Goal: Task Accomplishment & Management: Use online tool/utility

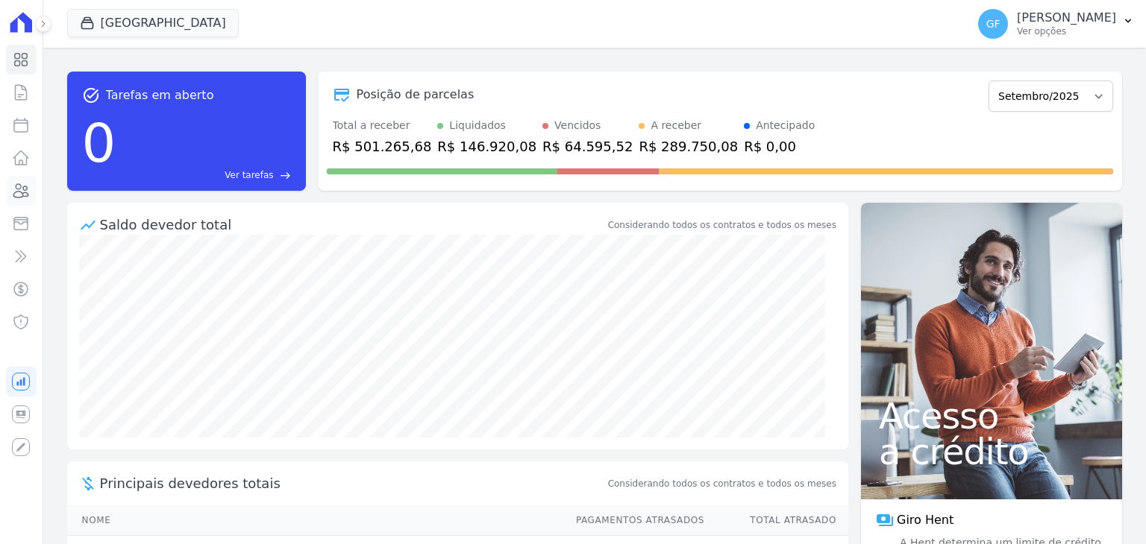
drag, startPoint x: 22, startPoint y: 191, endPoint x: 51, endPoint y: 186, distance: 29.6
click at [22, 191] on icon at bounding box center [21, 191] width 18 height 18
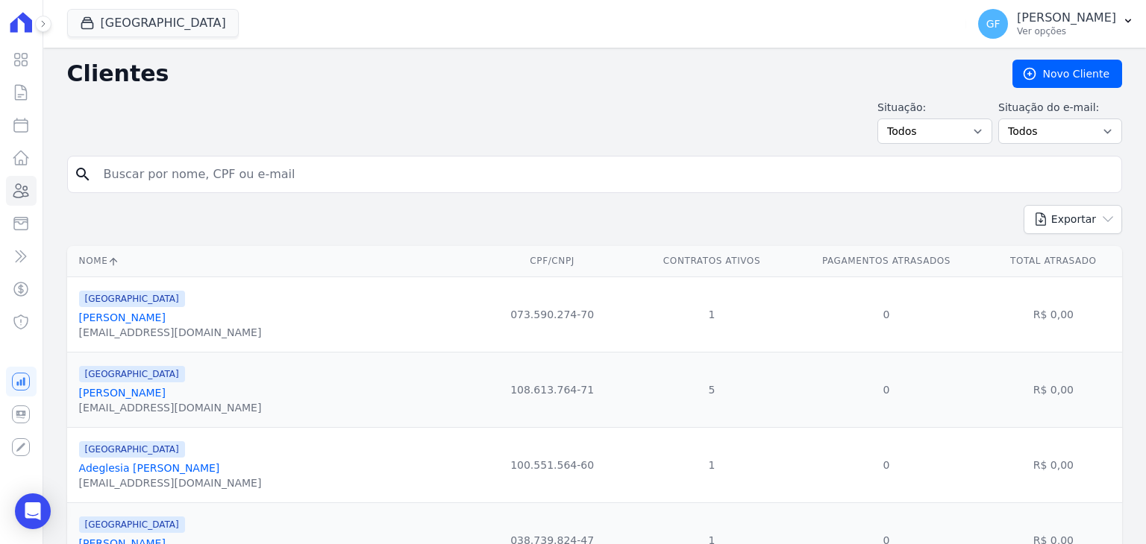
click at [170, 181] on input "search" at bounding box center [605, 175] width 1020 height 30
paste input "[PERSON_NAME] de Agu"
type input "[PERSON_NAME] de Agu"
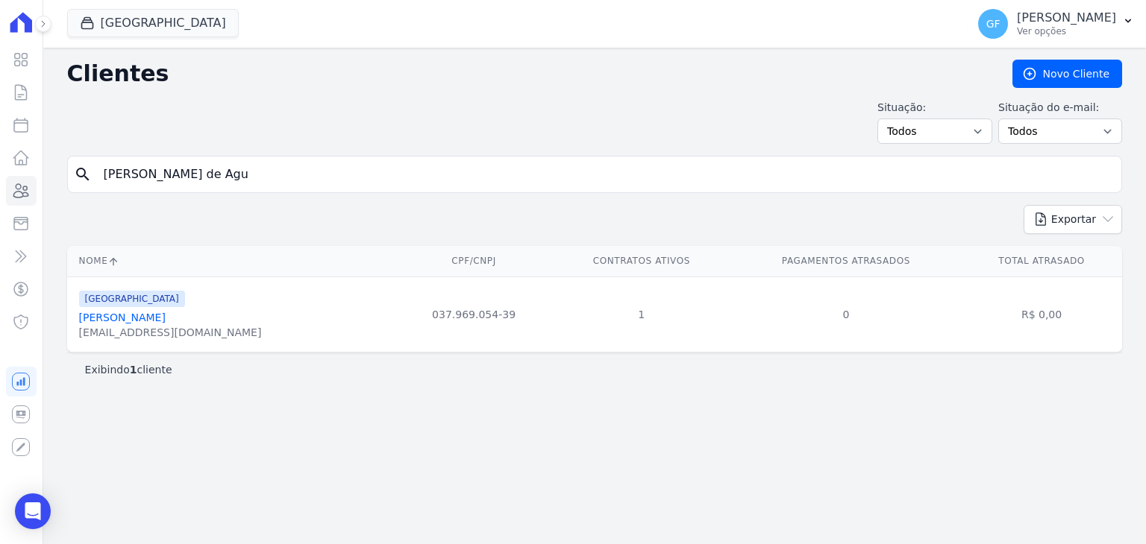
click at [113, 315] on link "[PERSON_NAME]" at bounding box center [122, 318] width 87 height 12
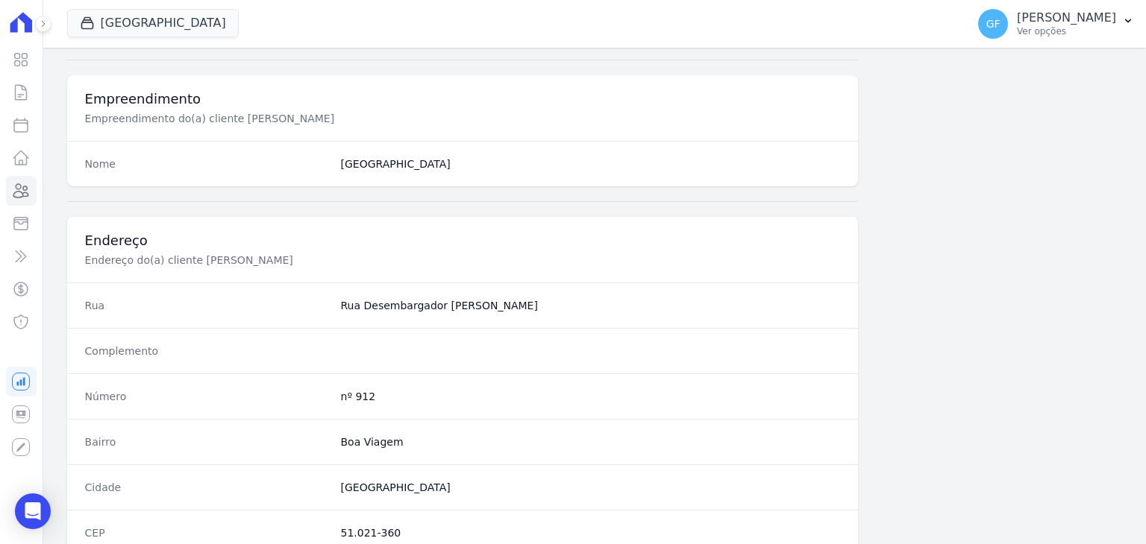
scroll to position [847, 0]
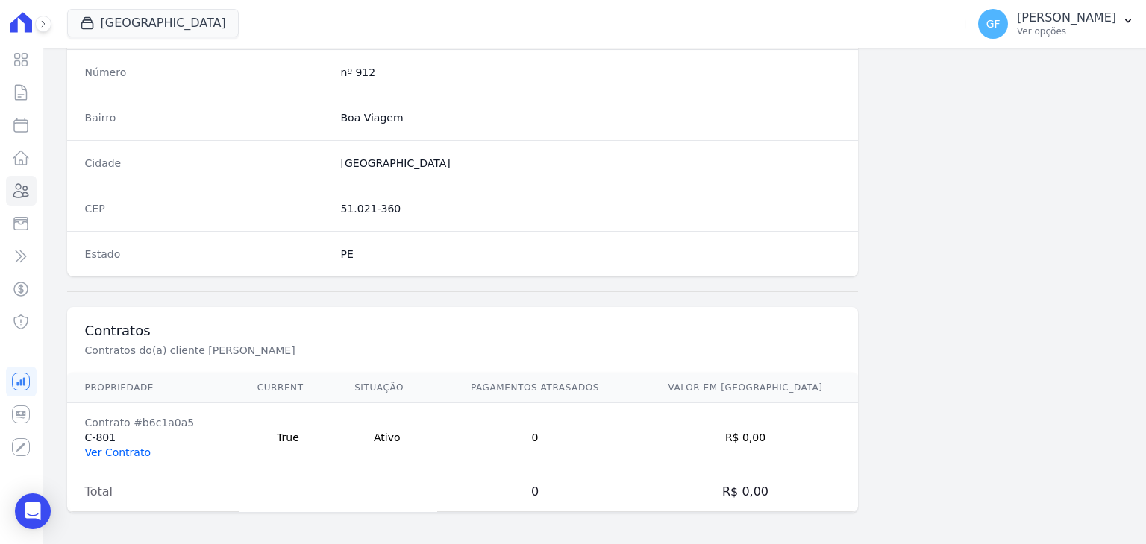
click at [105, 451] on link "Ver Contrato" at bounding box center [118, 453] width 66 height 12
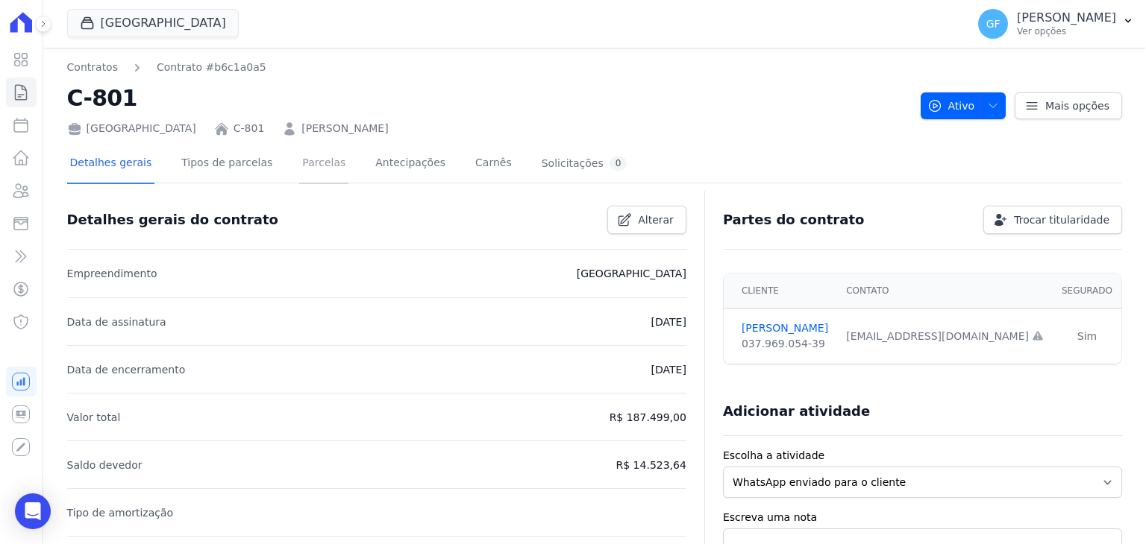
click at [304, 168] on link "Parcelas" at bounding box center [323, 165] width 49 height 40
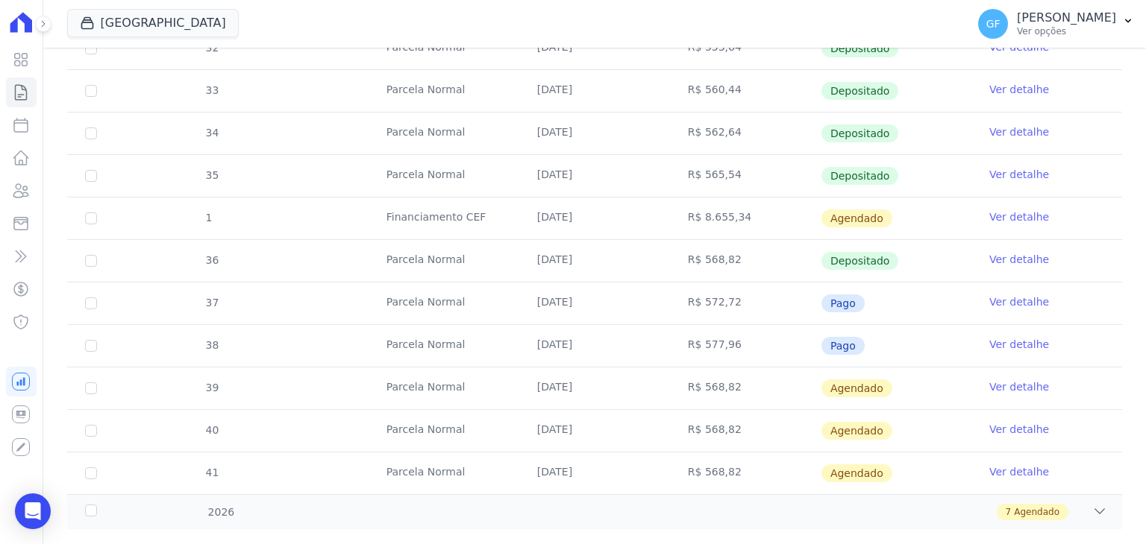
scroll to position [504, 0]
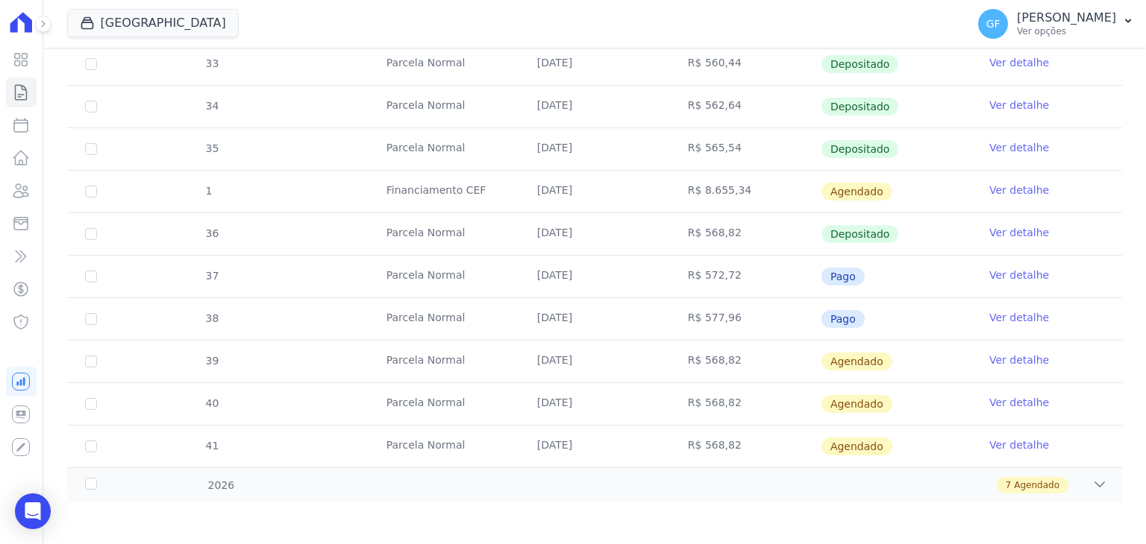
drag, startPoint x: 534, startPoint y: 365, endPoint x: 904, endPoint y: 368, distance: 369.9
click at [904, 368] on tr "39 [GEOGRAPHIC_DATA] [DATE] R$ 568,82 [GEOGRAPHIC_DATA] Ver detalhe" at bounding box center [594, 361] width 1055 height 43
click at [904, 361] on td "Agendado" at bounding box center [895, 362] width 151 height 42
click at [34, 514] on icon "Open Intercom Messenger" at bounding box center [32, 511] width 17 height 19
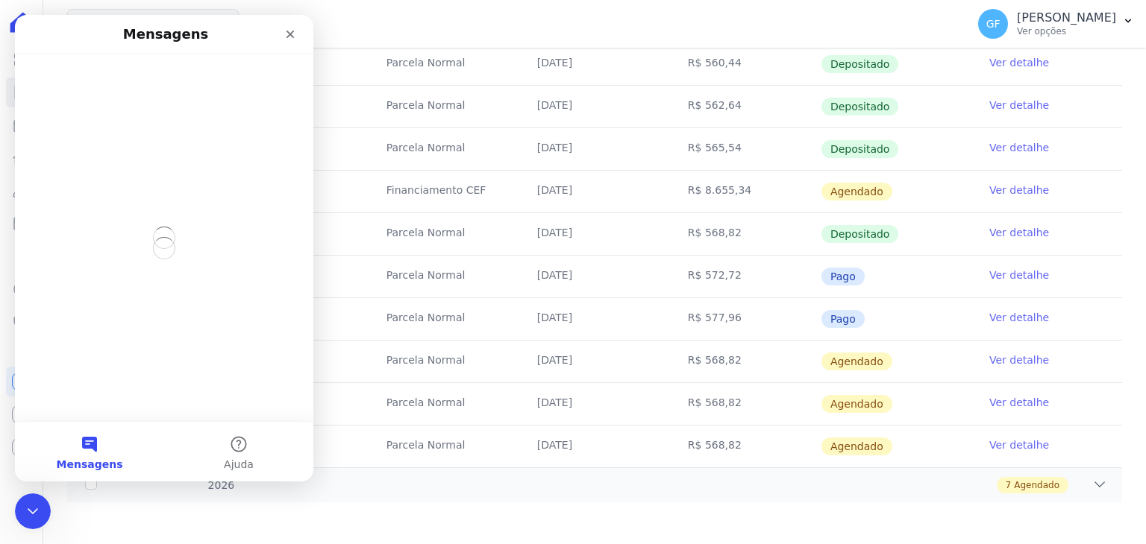
scroll to position [0, 0]
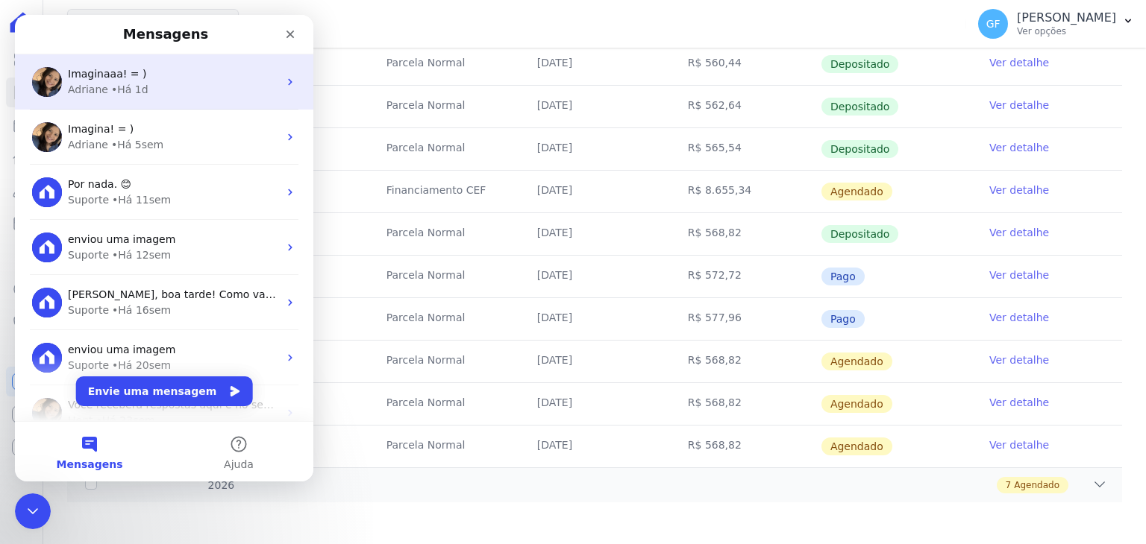
click at [97, 95] on div "Adriane" at bounding box center [88, 90] width 40 height 16
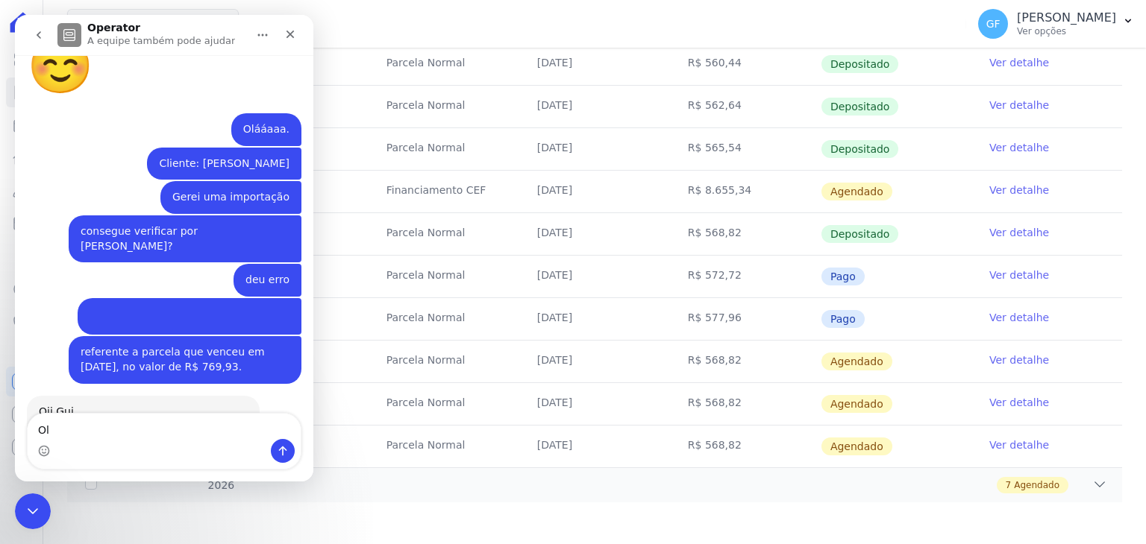
scroll to position [11421, 0]
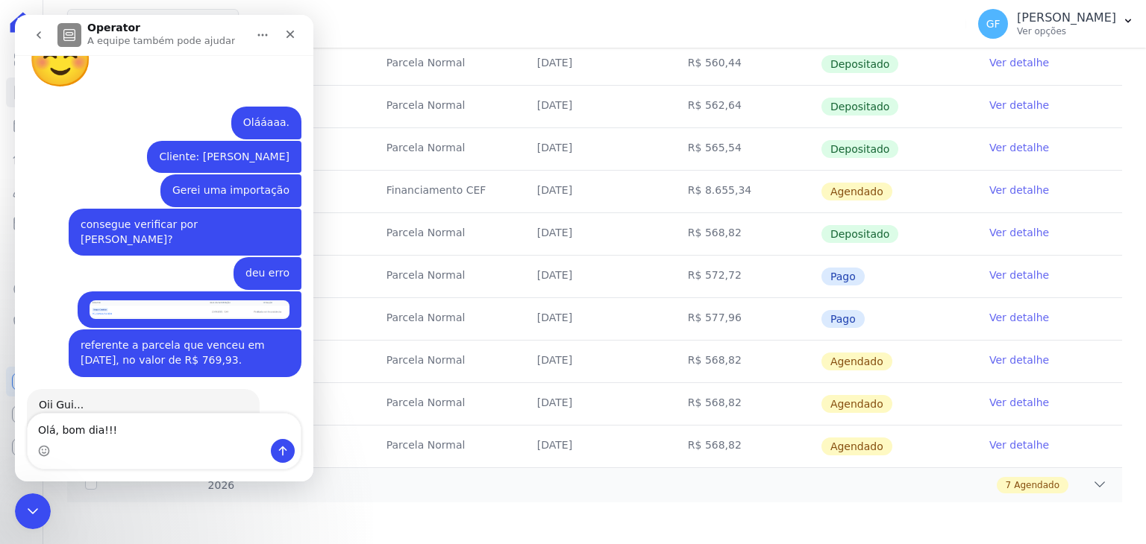
type textarea "Olá, bom dia!!!!"
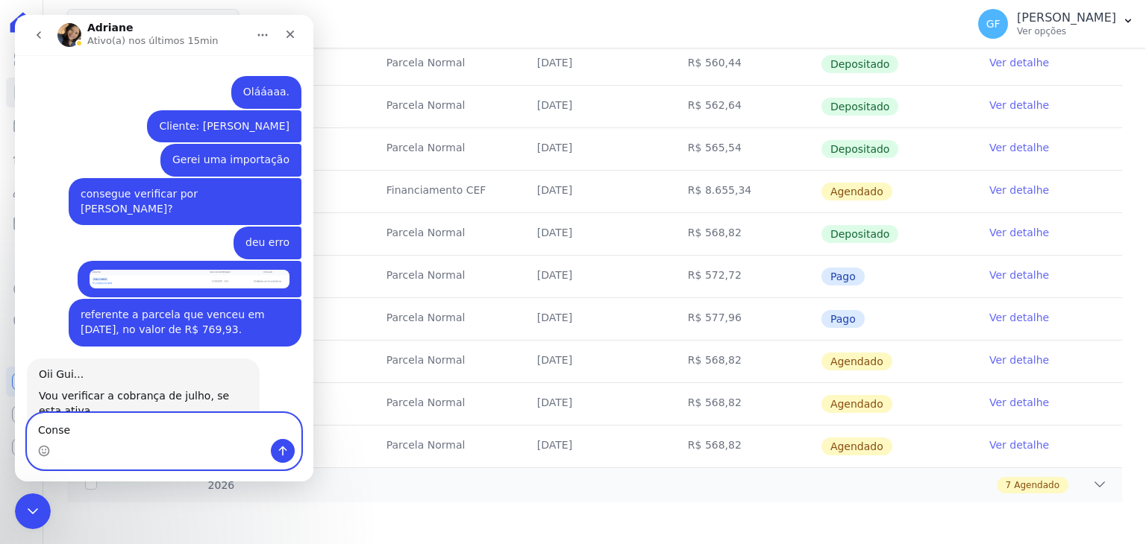
scroll to position [11520, 0]
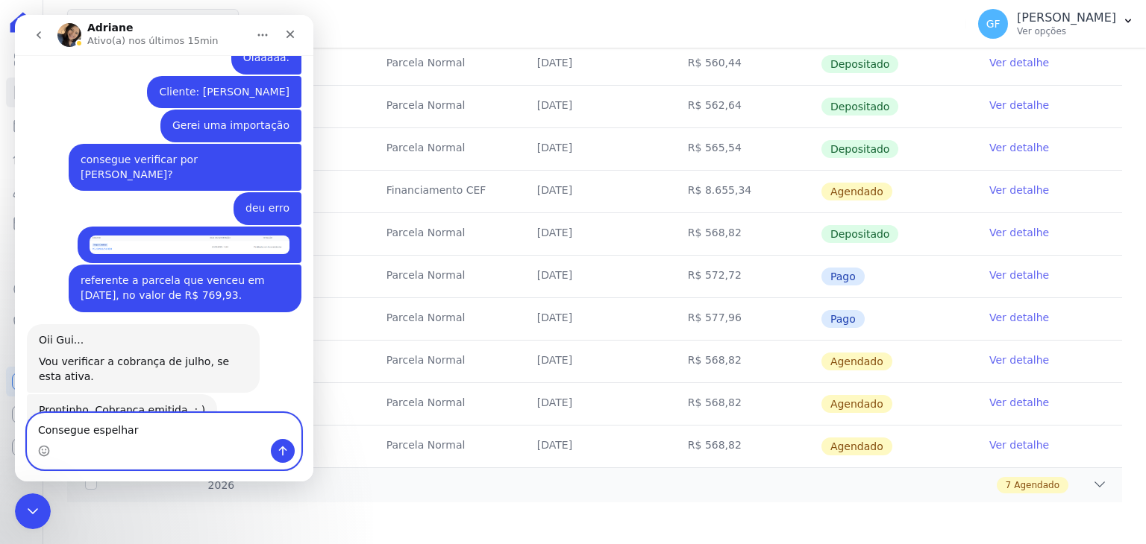
type textarea "Consegue espelhar"
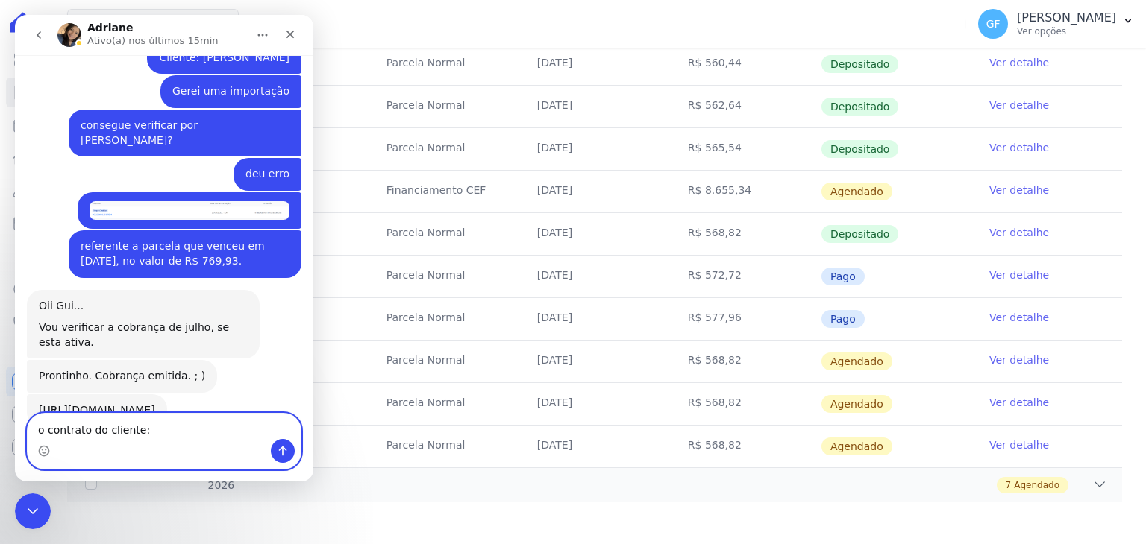
paste textarea "[PERSON_NAME]"
type textarea "o contrato do cliente: [PERSON_NAME]"
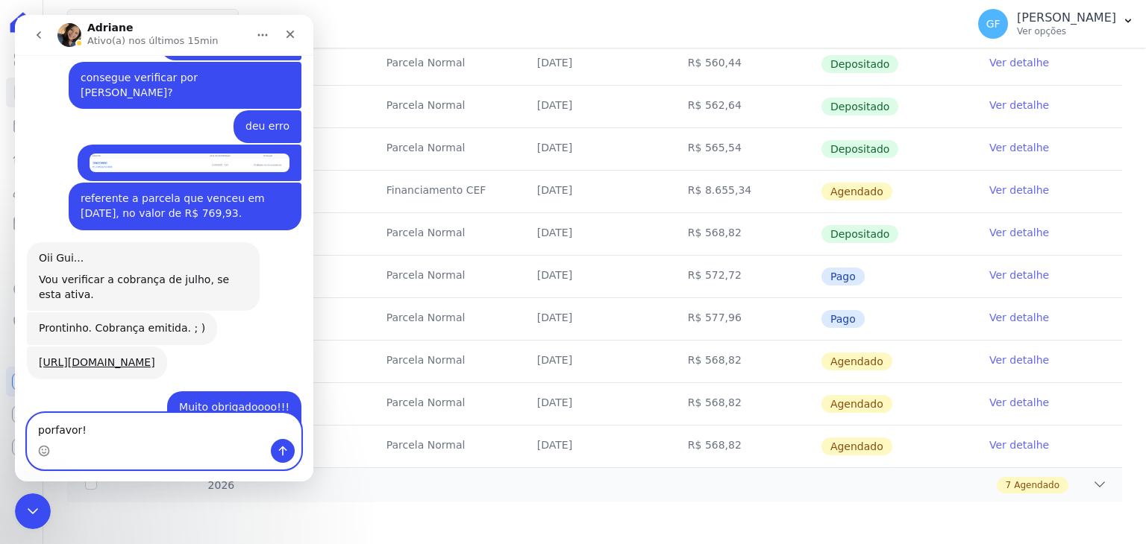
type textarea "porfavor!"
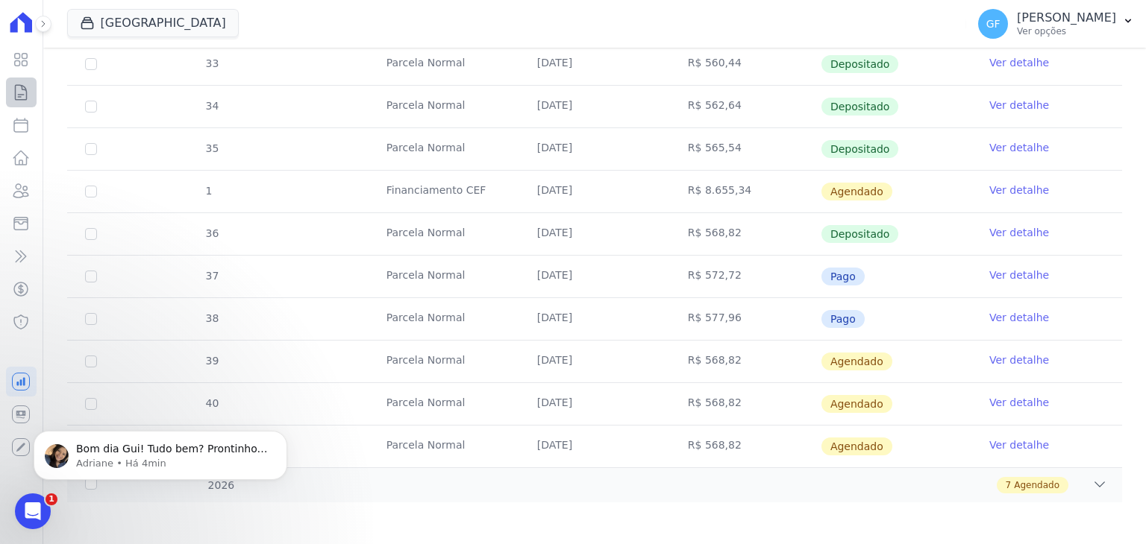
scroll to position [11766, 0]
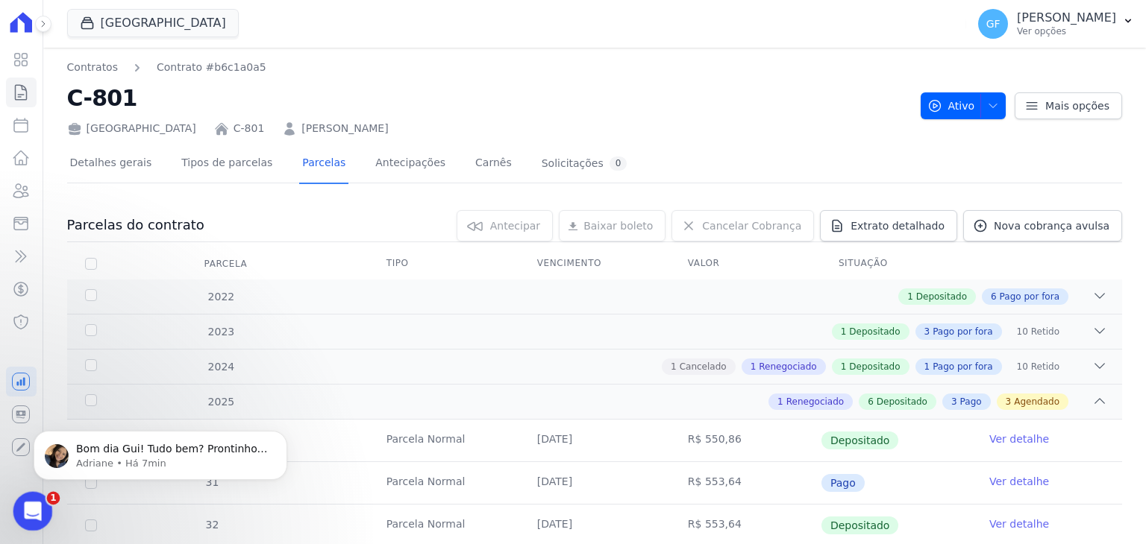
click at [28, 500] on icon "Abertura do Messenger da Intercom" at bounding box center [31, 509] width 25 height 25
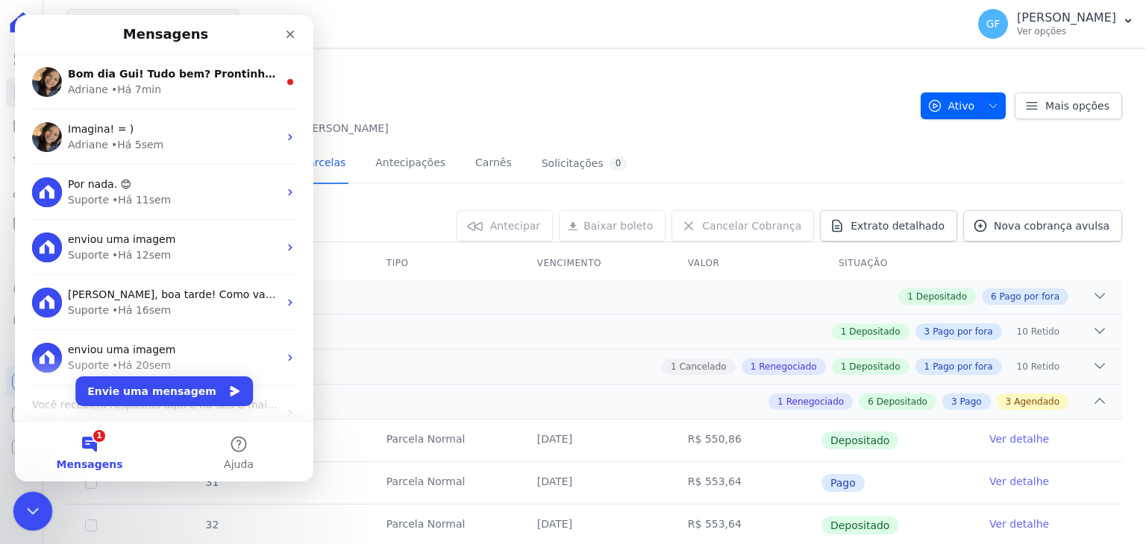
click at [28, 500] on icon "Encerramento do Messenger da Intercom" at bounding box center [31, 509] width 18 height 18
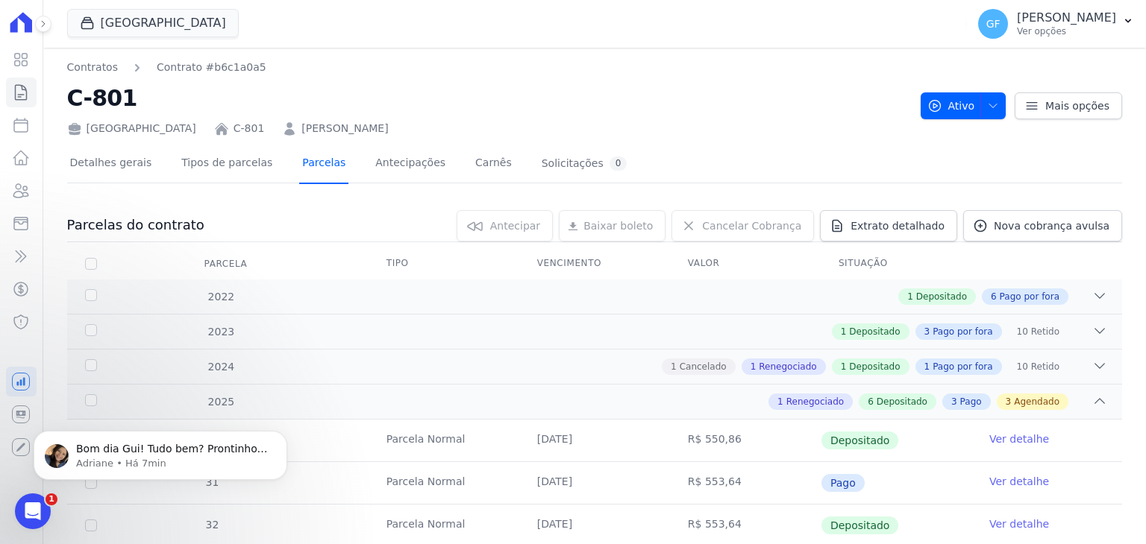
click at [299, 165] on link "Parcelas" at bounding box center [323, 165] width 49 height 40
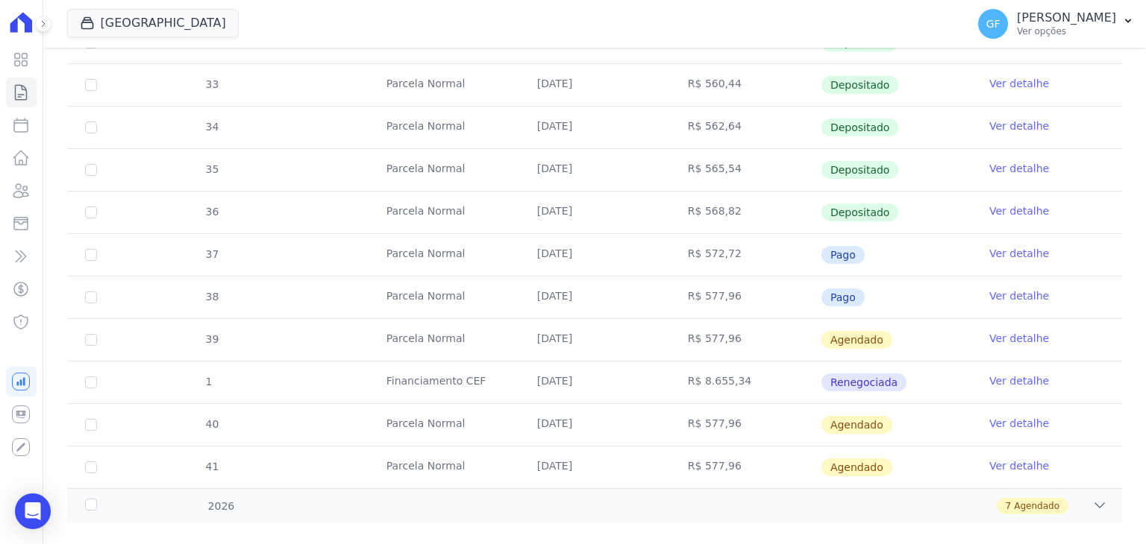
scroll to position [504, 0]
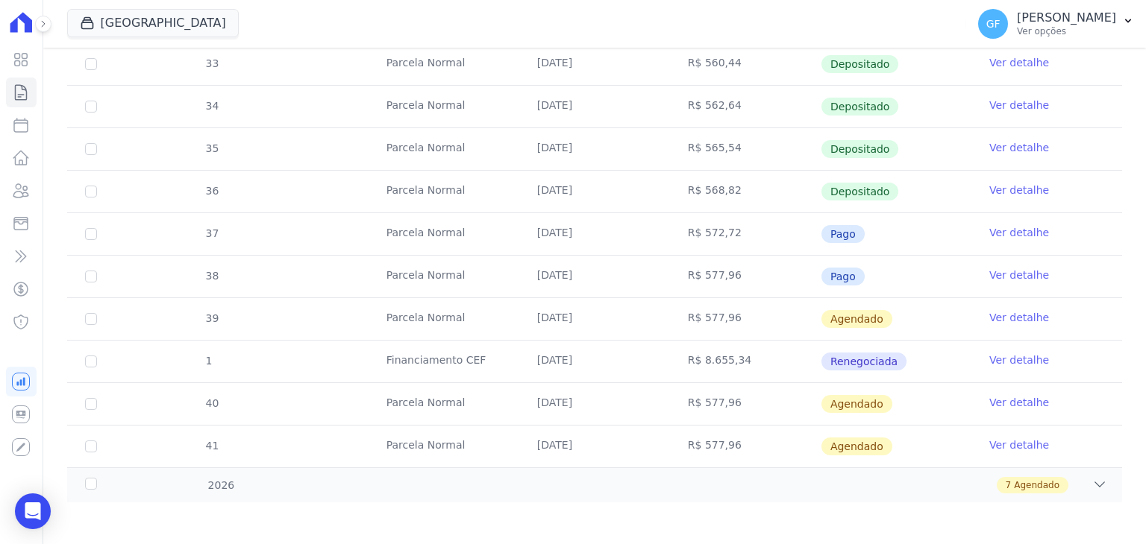
drag, startPoint x: 612, startPoint y: 313, endPoint x: 861, endPoint y: 305, distance: 249.2
click at [861, 305] on tr "39 Parcela Normal 10/10/2025 R$ 577,96 Agendado Ver detalhe" at bounding box center [594, 319] width 1055 height 43
click at [767, 314] on td "R$ 577,96" at bounding box center [745, 319] width 151 height 42
click at [989, 310] on link "Ver detalhe" at bounding box center [1019, 317] width 60 height 15
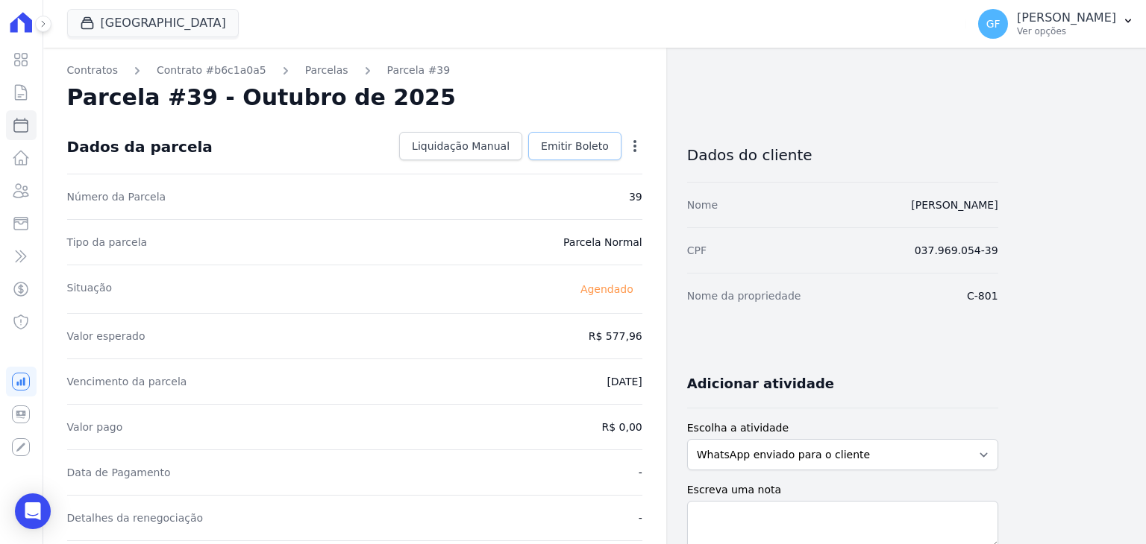
click at [577, 143] on span "Emitir Boleto" at bounding box center [575, 146] width 68 height 15
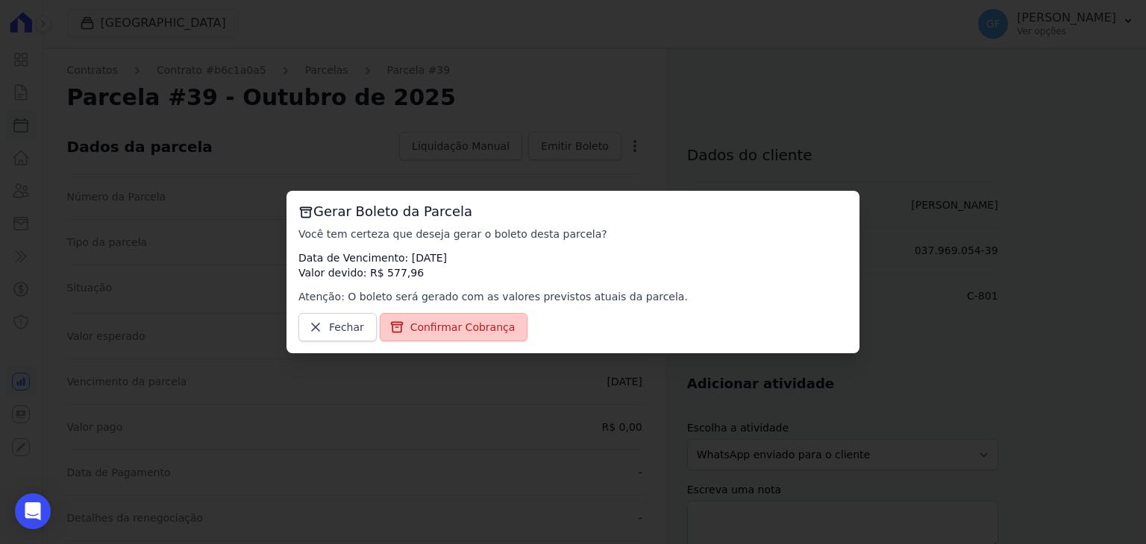
click at [459, 326] on span "Confirmar Cobrança" at bounding box center [462, 327] width 105 height 15
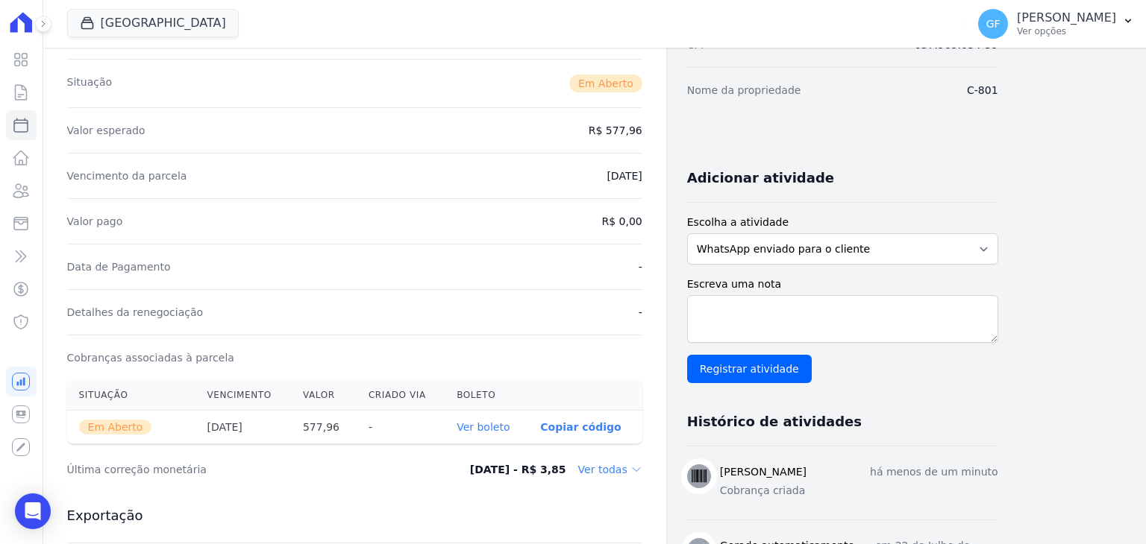
scroll to position [448, 0]
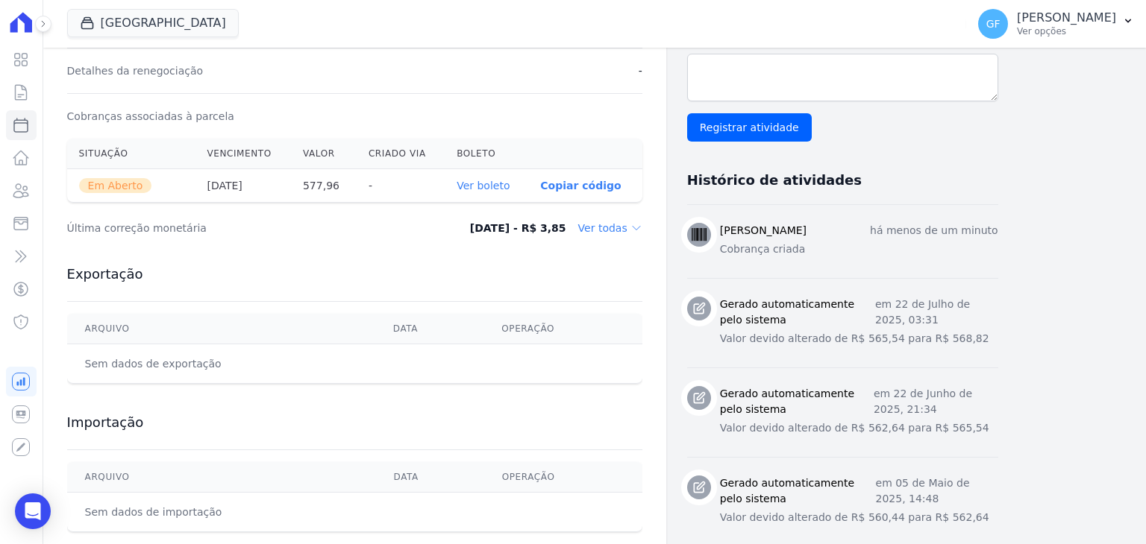
click at [477, 184] on link "Ver boleto" at bounding box center [482, 186] width 53 height 12
